Goal: Find specific page/section: Find specific page/section

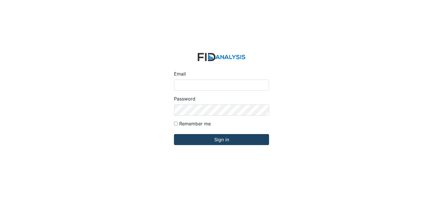
type input "[EMAIL_ADDRESS][DOMAIN_NAME]"
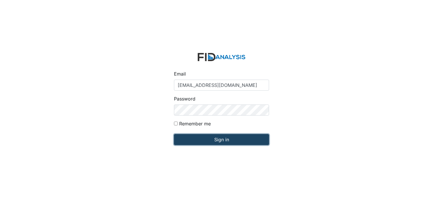
click at [223, 139] on input "Sign in" at bounding box center [221, 139] width 95 height 11
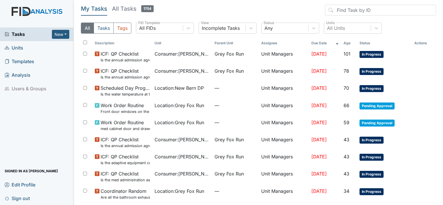
click at [15, 49] on span "Units" at bounding box center [14, 48] width 19 height 9
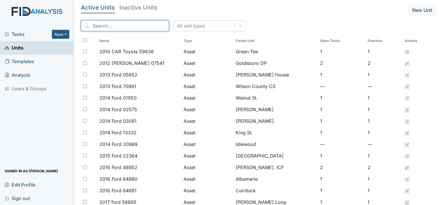
click at [100, 25] on input "search" at bounding box center [125, 25] width 88 height 11
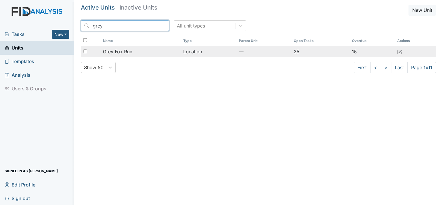
type input "grey"
click at [118, 53] on span "Grey Fox Run" at bounding box center [117, 51] width 29 height 7
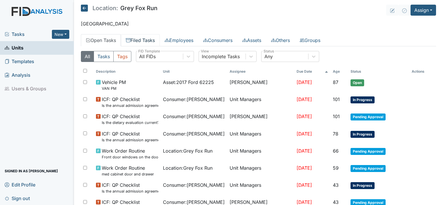
click at [144, 41] on link "Filed Tasks" at bounding box center [140, 40] width 39 height 12
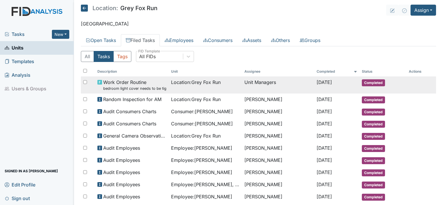
click at [142, 82] on span "Work Order Routine bedroom light cover needs to be tightened" at bounding box center [134, 85] width 63 height 12
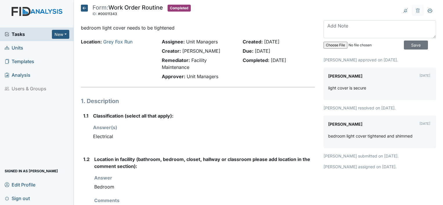
click at [82, 7] on icon at bounding box center [84, 8] width 7 height 7
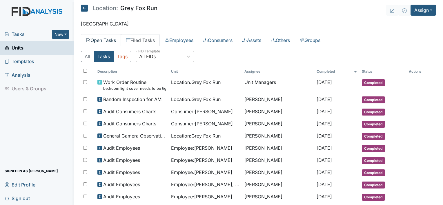
click at [117, 40] on link "Open Tasks" at bounding box center [101, 40] width 40 height 12
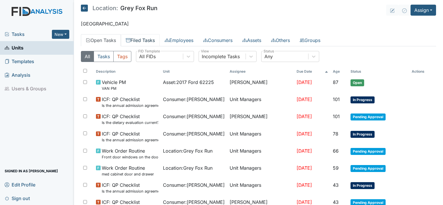
click at [144, 40] on link "Filed Tasks" at bounding box center [140, 40] width 39 height 12
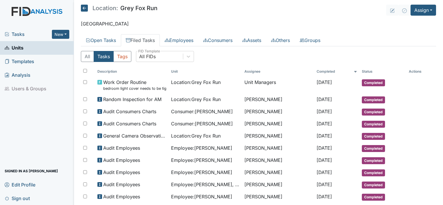
click at [23, 198] on span "Sign out" at bounding box center [17, 198] width 25 height 9
